Goal: Check status: Check status

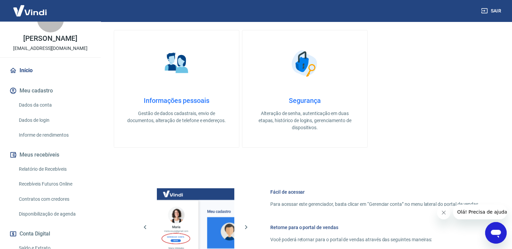
scroll to position [34, 0]
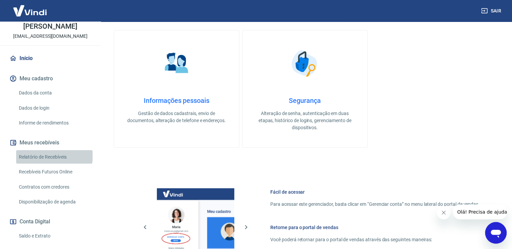
click at [54, 162] on link "Relatório de Recebíveis" at bounding box center [54, 157] width 76 height 14
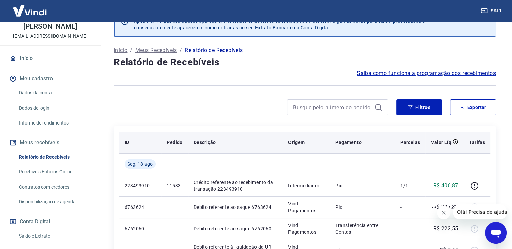
scroll to position [34, 0]
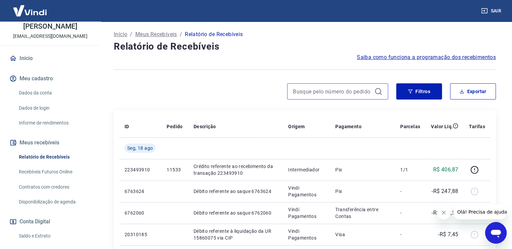
click at [312, 91] on input at bounding box center [332, 91] width 79 height 10
paste input "10747"
click at [312, 91] on input "10747" at bounding box center [332, 91] width 79 height 10
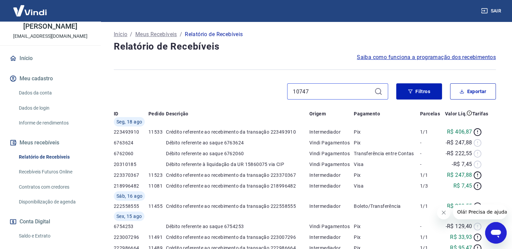
type input "10747"
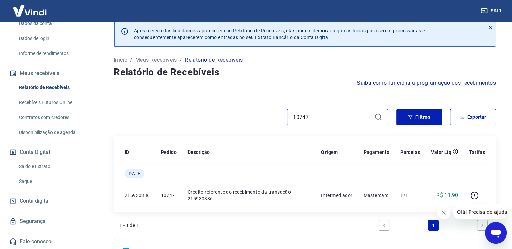
scroll to position [110, 0]
click at [42, 162] on link "Saldo e Extrato" at bounding box center [54, 166] width 76 height 14
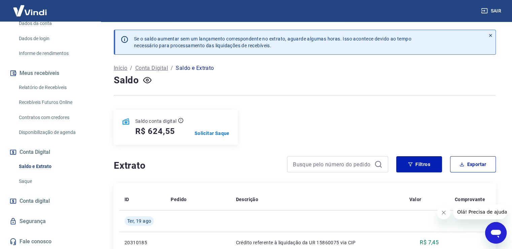
click at [48, 88] on link "Relatório de Recebíveis" at bounding box center [54, 87] width 76 height 14
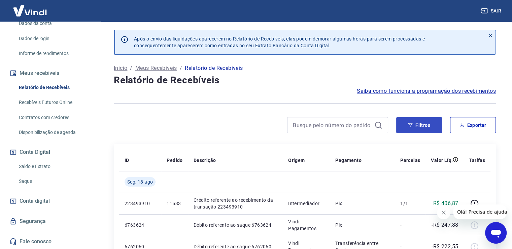
scroll to position [34, 0]
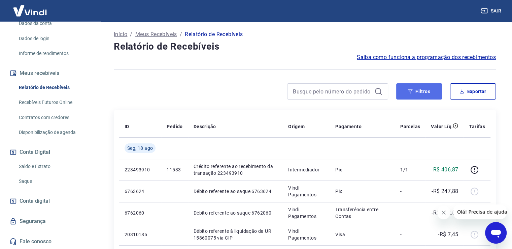
click at [425, 94] on button "Filtros" at bounding box center [419, 91] width 46 height 16
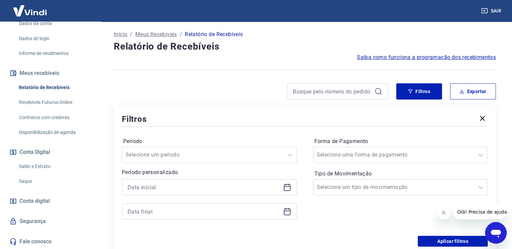
click at [287, 186] on icon at bounding box center [287, 187] width 8 height 8
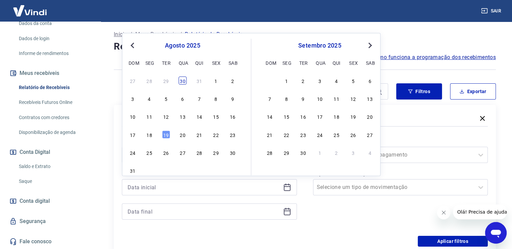
click at [182, 78] on div "30" at bounding box center [182, 80] width 8 height 8
type input "[DATE]"
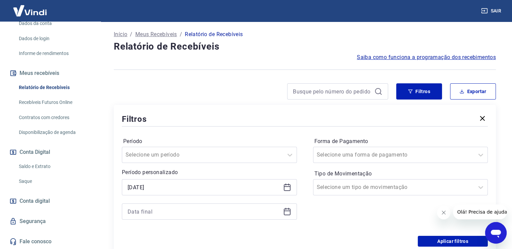
click at [288, 212] on icon at bounding box center [287, 211] width 8 height 8
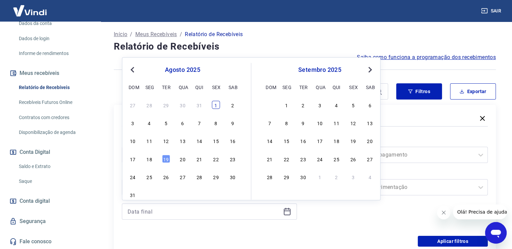
click at [218, 105] on div "1" at bounding box center [216, 105] width 8 height 8
type input "[DATE]"
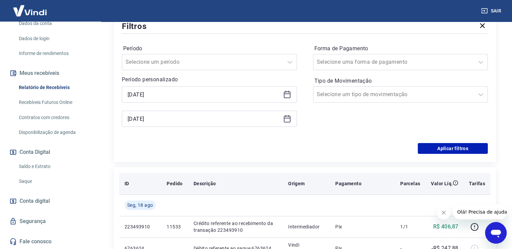
scroll to position [135, 0]
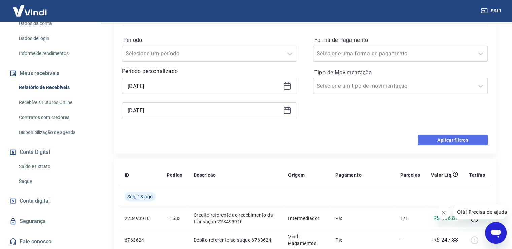
click at [449, 142] on button "Aplicar filtros" at bounding box center [453, 139] width 70 height 11
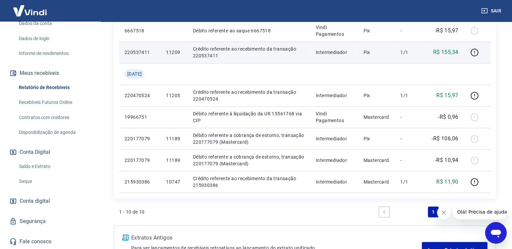
scroll to position [269, 0]
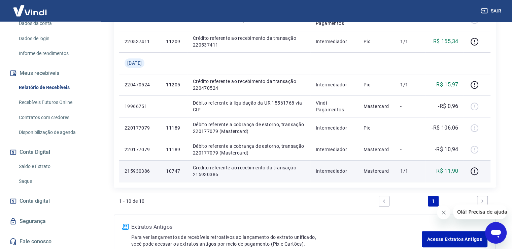
click at [460, 170] on td "R$ 11,90" at bounding box center [445, 171] width 38 height 22
drag, startPoint x: 170, startPoint y: 171, endPoint x: 200, endPoint y: 172, distance: 30.3
click at [189, 171] on tr "215930386 10747 Crédito referente ao recebimento da transação 215930386 Interme…" at bounding box center [304, 171] width 371 height 22
drag, startPoint x: 442, startPoint y: 170, endPoint x: 462, endPoint y: 171, distance: 19.9
click at [461, 171] on td "R$ 11,90" at bounding box center [445, 171] width 38 height 22
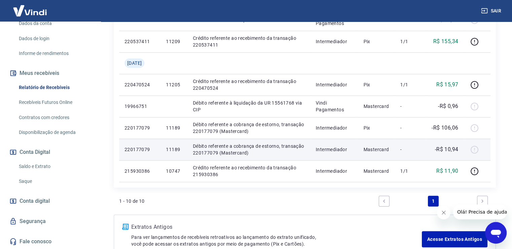
drag, startPoint x: 450, startPoint y: 151, endPoint x: 446, endPoint y: 151, distance: 4.7
click at [449, 151] on p "-R$ 10,94" at bounding box center [447, 149] width 24 height 8
drag, startPoint x: 435, startPoint y: 147, endPoint x: 472, endPoint y: 150, distance: 36.9
click at [472, 150] on tr "220177079 11189 Débito referente a cobrança de estorno, transação 220177079 (Ma…" at bounding box center [304, 149] width 371 height 22
click at [439, 149] on p "-R$ 10,94" at bounding box center [447, 149] width 24 height 8
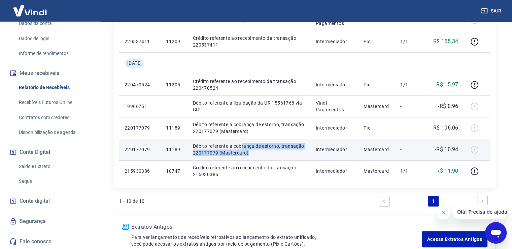
drag, startPoint x: 242, startPoint y: 146, endPoint x: 273, endPoint y: 150, distance: 31.2
click at [273, 150] on p "Débito referente a cobrança de estorno, transação 220177079 (Mastercard)" at bounding box center [249, 148] width 112 height 13
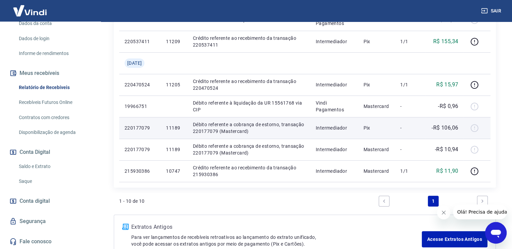
click at [264, 124] on p "Débito referente a cobrança de estorno, transação 220177079 (Mastercard)" at bounding box center [249, 127] width 112 height 13
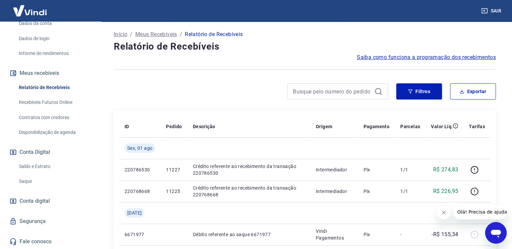
scroll to position [0, 0]
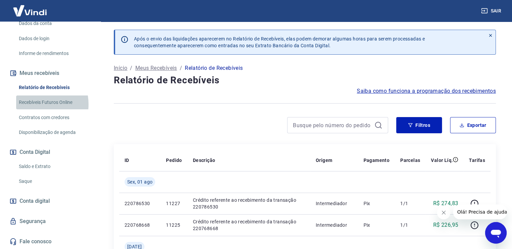
click at [34, 104] on link "Recebíveis Futuros Online" at bounding box center [54, 102] width 76 height 14
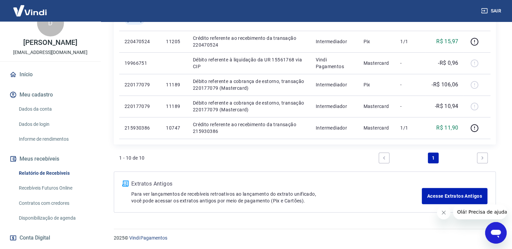
scroll to position [34, 0]
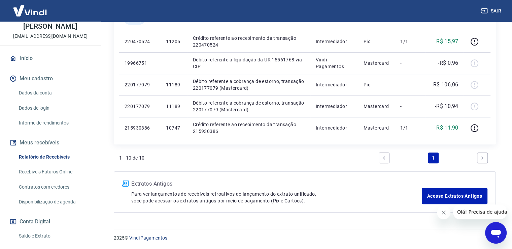
click at [56, 164] on link "Relatório de Recebíveis" at bounding box center [54, 157] width 76 height 14
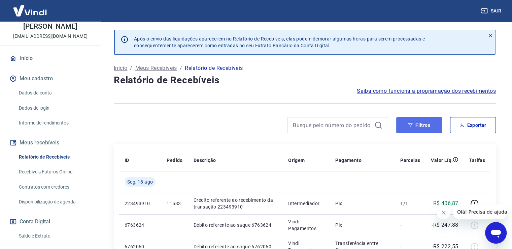
click at [421, 127] on button "Filtros" at bounding box center [419, 125] width 46 height 16
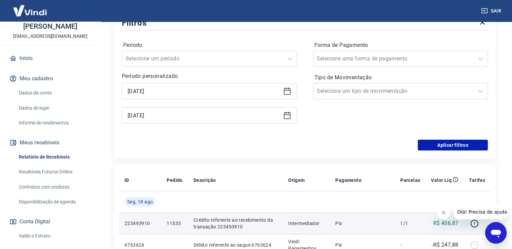
scroll to position [135, 0]
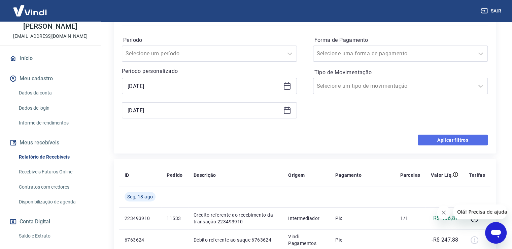
click at [461, 141] on button "Aplicar filtros" at bounding box center [453, 139] width 70 height 11
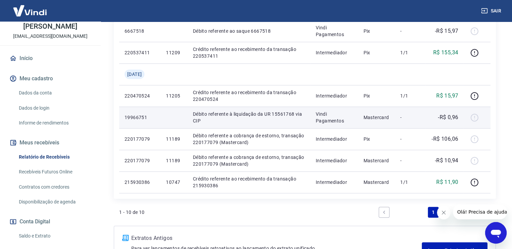
scroll to position [312, 0]
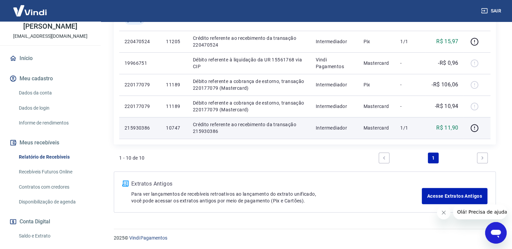
click at [443, 131] on p "R$ 11,90" at bounding box center [447, 128] width 22 height 8
drag, startPoint x: 172, startPoint y: 128, endPoint x: 184, endPoint y: 128, distance: 11.8
click at [184, 128] on td "10747" at bounding box center [174, 128] width 27 height 22
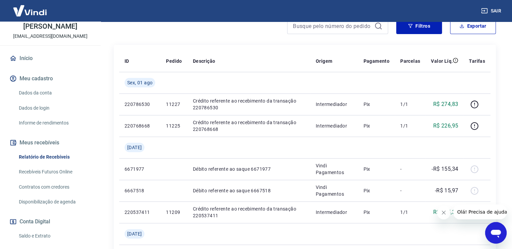
scroll to position [43, 0]
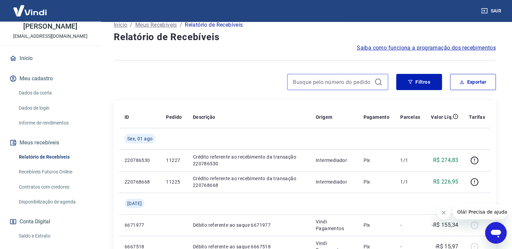
click at [331, 85] on input at bounding box center [332, 82] width 79 height 10
click at [380, 83] on icon at bounding box center [378, 82] width 8 height 8
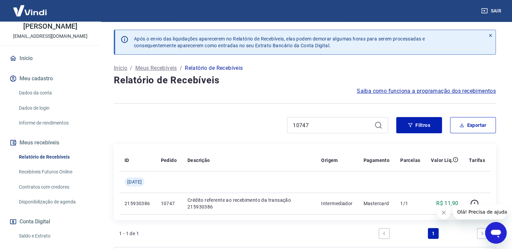
click at [335, 119] on div "10747" at bounding box center [337, 125] width 101 height 16
click at [335, 121] on input "10747" at bounding box center [332, 125] width 79 height 10
type input "1"
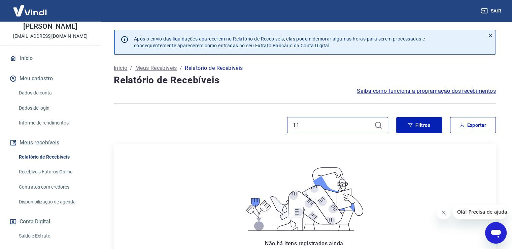
type input "1"
type input "v"
paste input "11195"
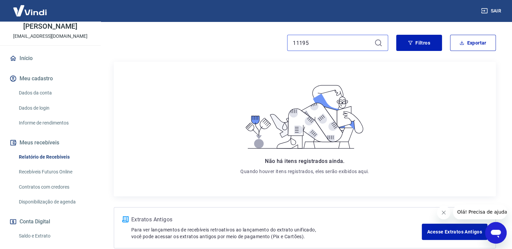
scroll to position [101, 0]
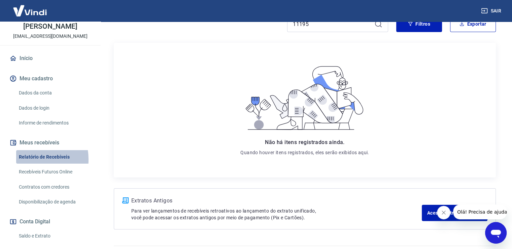
click at [28, 164] on link "Relatório de Recebíveis" at bounding box center [54, 157] width 76 height 14
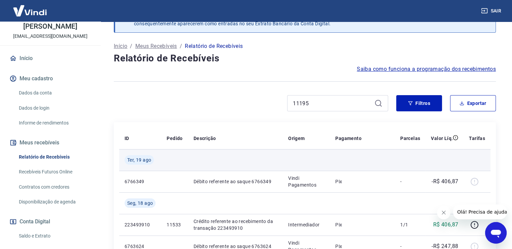
scroll to position [34, 0]
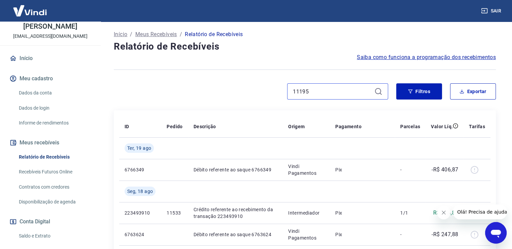
click at [322, 91] on input "11195" at bounding box center [332, 91] width 79 height 10
click at [380, 92] on icon at bounding box center [378, 91] width 6 height 6
click at [379, 93] on icon at bounding box center [378, 91] width 6 height 6
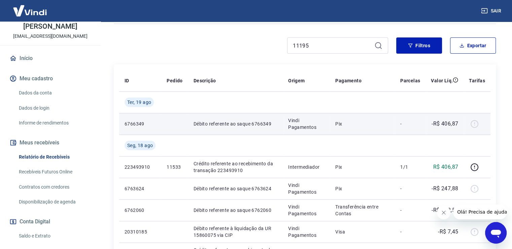
scroll to position [0, 0]
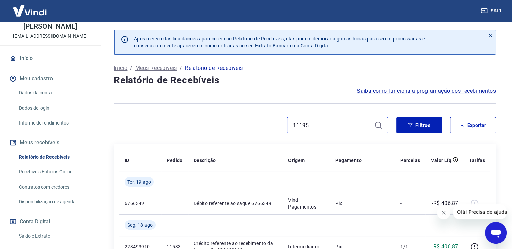
click at [335, 123] on input "11195" at bounding box center [332, 125] width 79 height 10
type input "1"
click at [335, 123] on input at bounding box center [332, 125] width 79 height 10
click at [315, 126] on input at bounding box center [332, 125] width 79 height 10
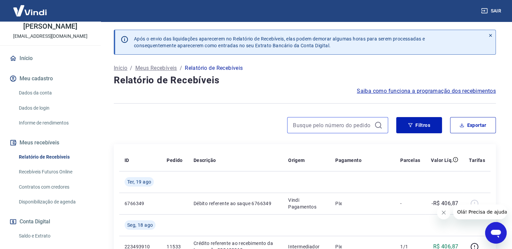
drag, startPoint x: 309, startPoint y: 125, endPoint x: 306, endPoint y: 124, distance: 3.5
click at [306, 124] on input at bounding box center [332, 125] width 79 height 10
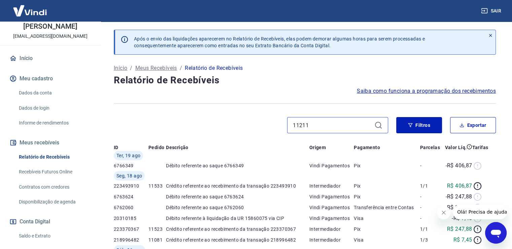
type input "11211"
